Goal: Use online tool/utility: Utilize a website feature to perform a specific function

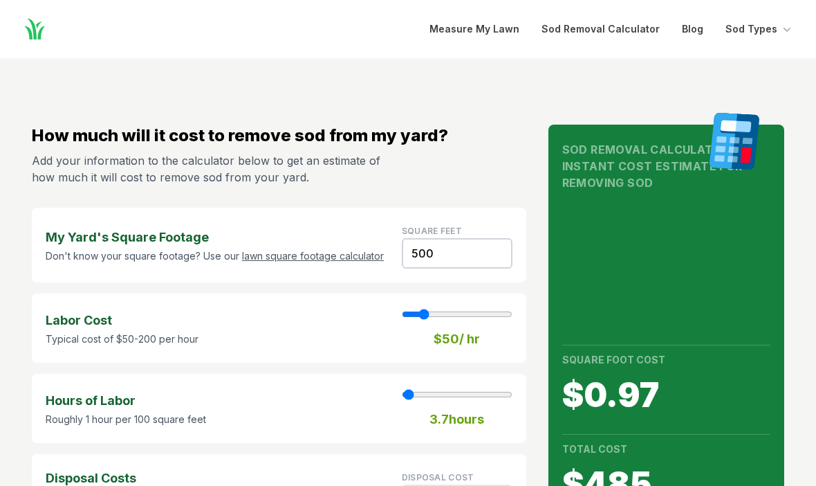
scroll to position [82, 0]
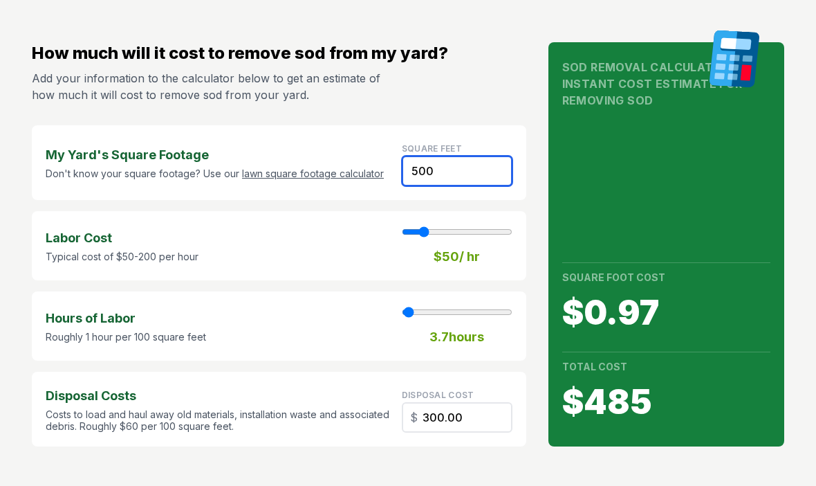
click at [455, 172] on input "500" at bounding box center [457, 171] width 111 height 30
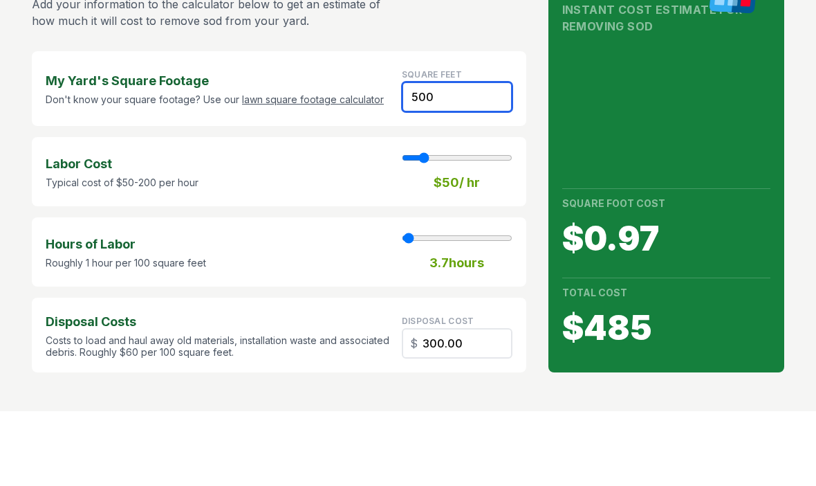
type input "50"
type input "1"
type input "30.00"
type input "5"
type input "3.00"
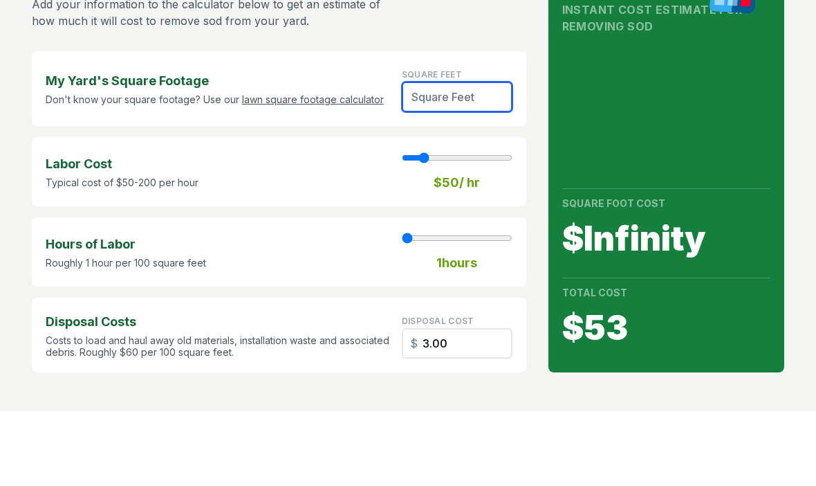
type input "4"
type input "2.40"
type input "40"
type input "24.00"
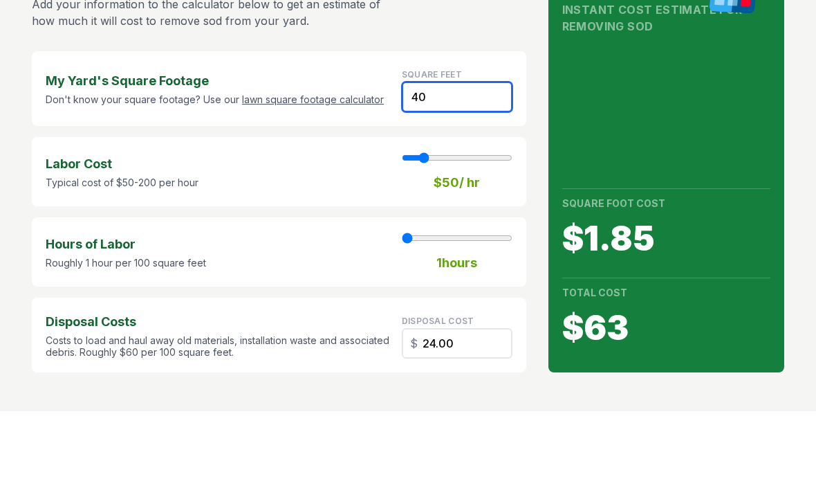
type input "409"
type input "3"
type input "245.40"
type input "409.3"
type input "245.58"
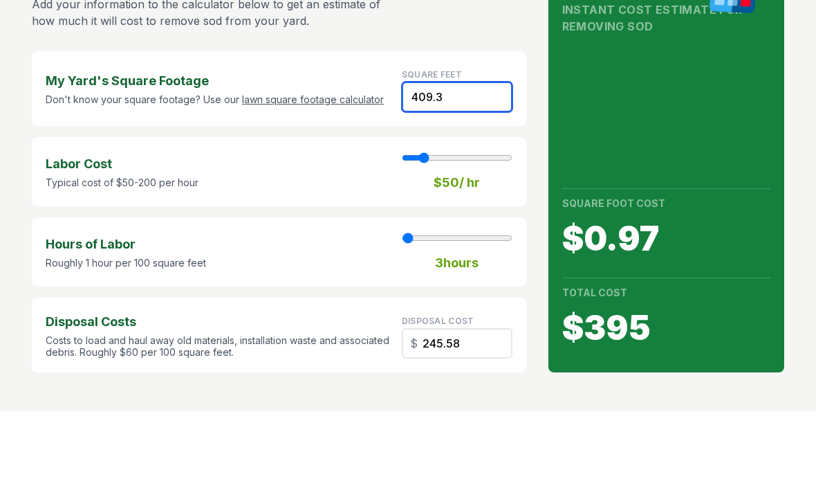
type input "409.33"
type input "245.60"
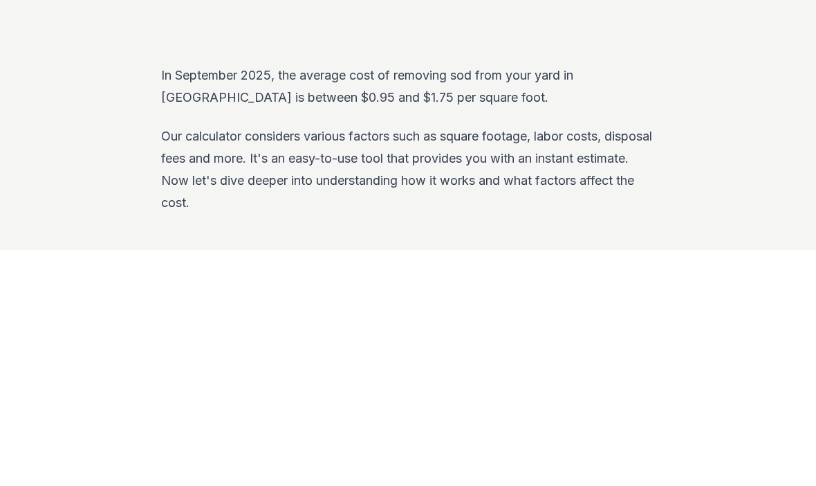
scroll to position [0, 0]
